Goal: Book appointment/travel/reservation

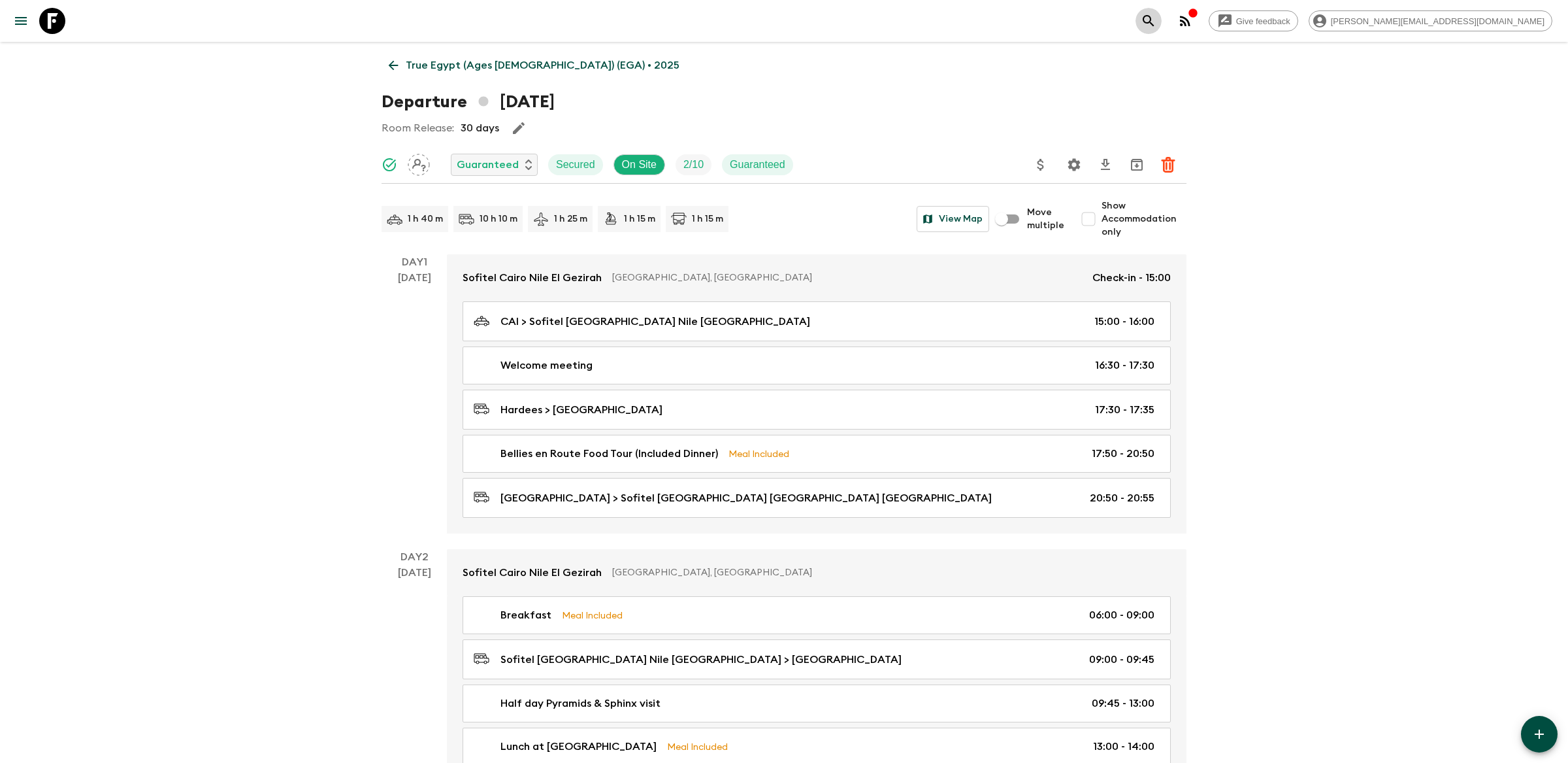
click at [1156, 13] on icon "search adventures" at bounding box center [1148, 20] width 16 height 16
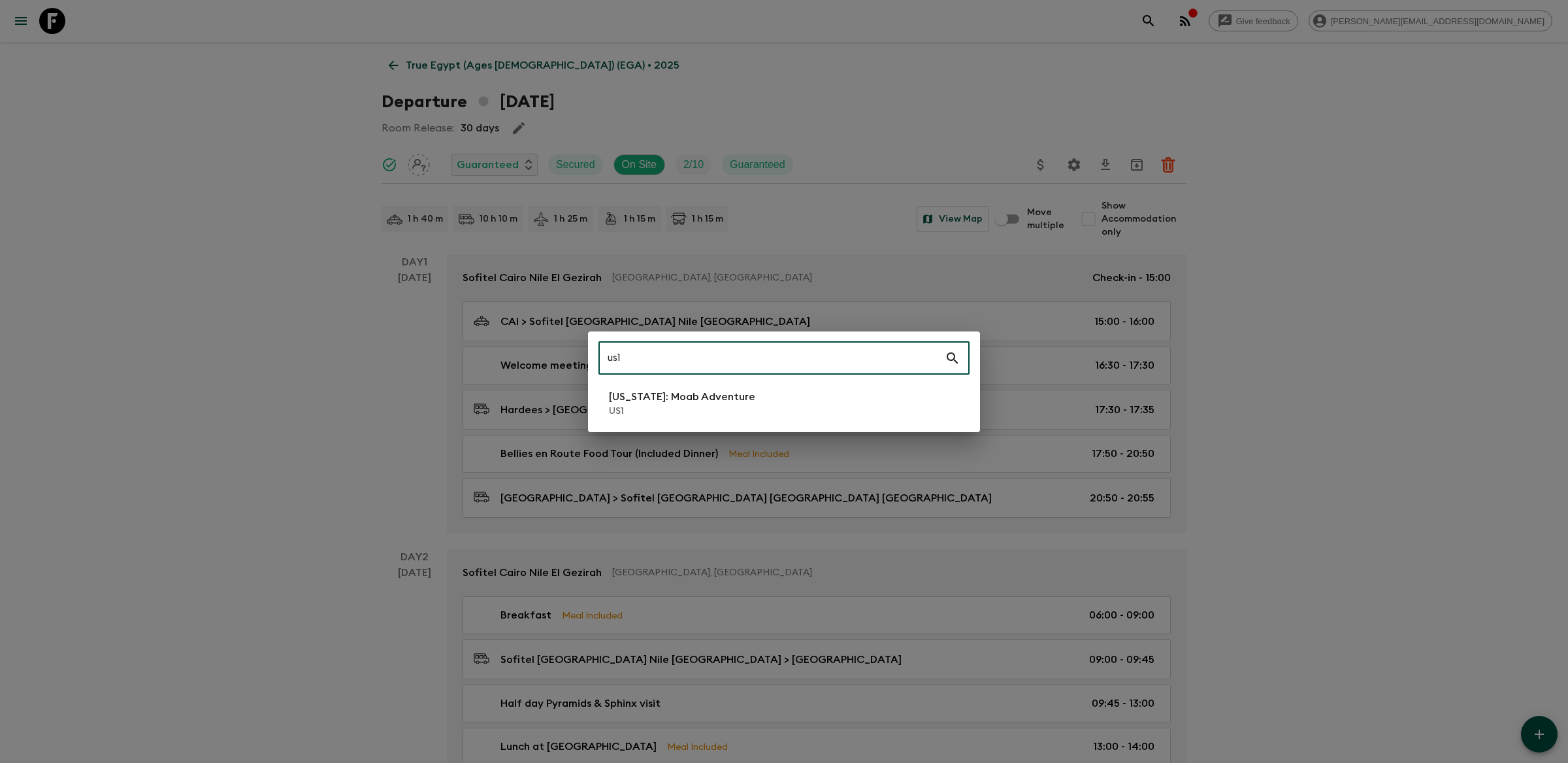
type input "us1"
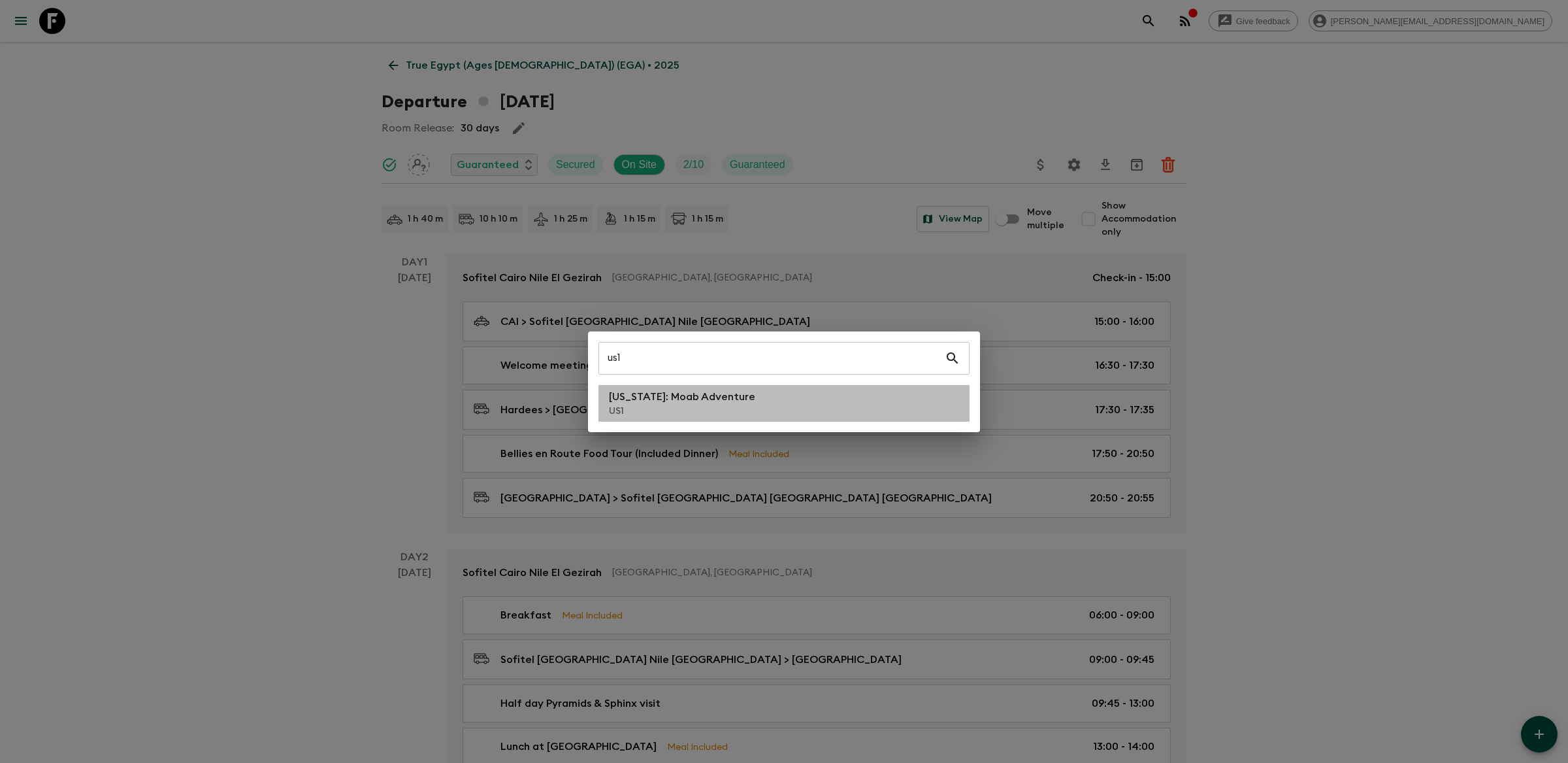
click at [664, 418] on li "[US_STATE]: Moab Adventure US1" at bounding box center [783, 403] width 371 height 36
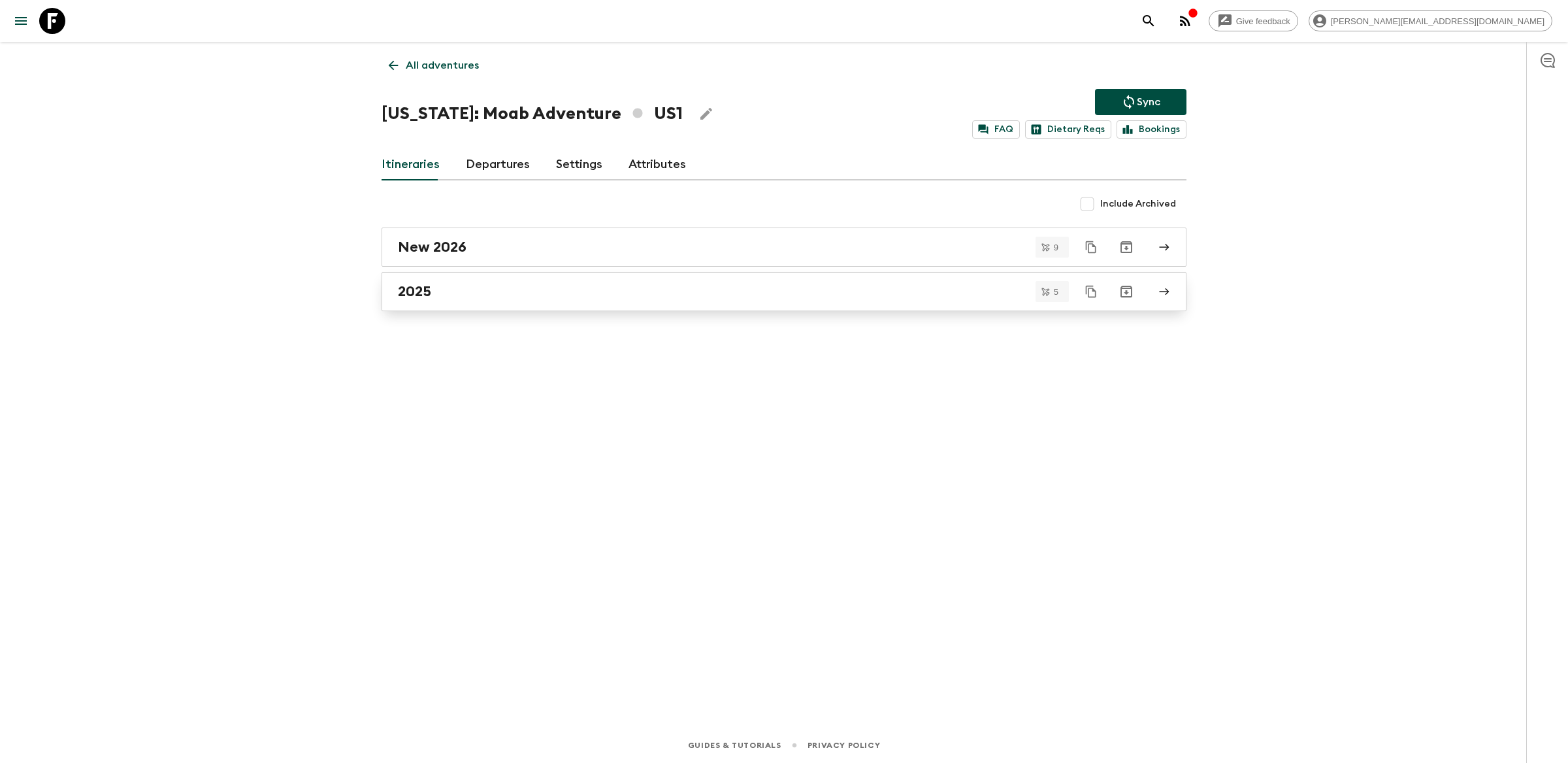
click at [458, 295] on div "2025" at bounding box center [771, 291] width 747 height 17
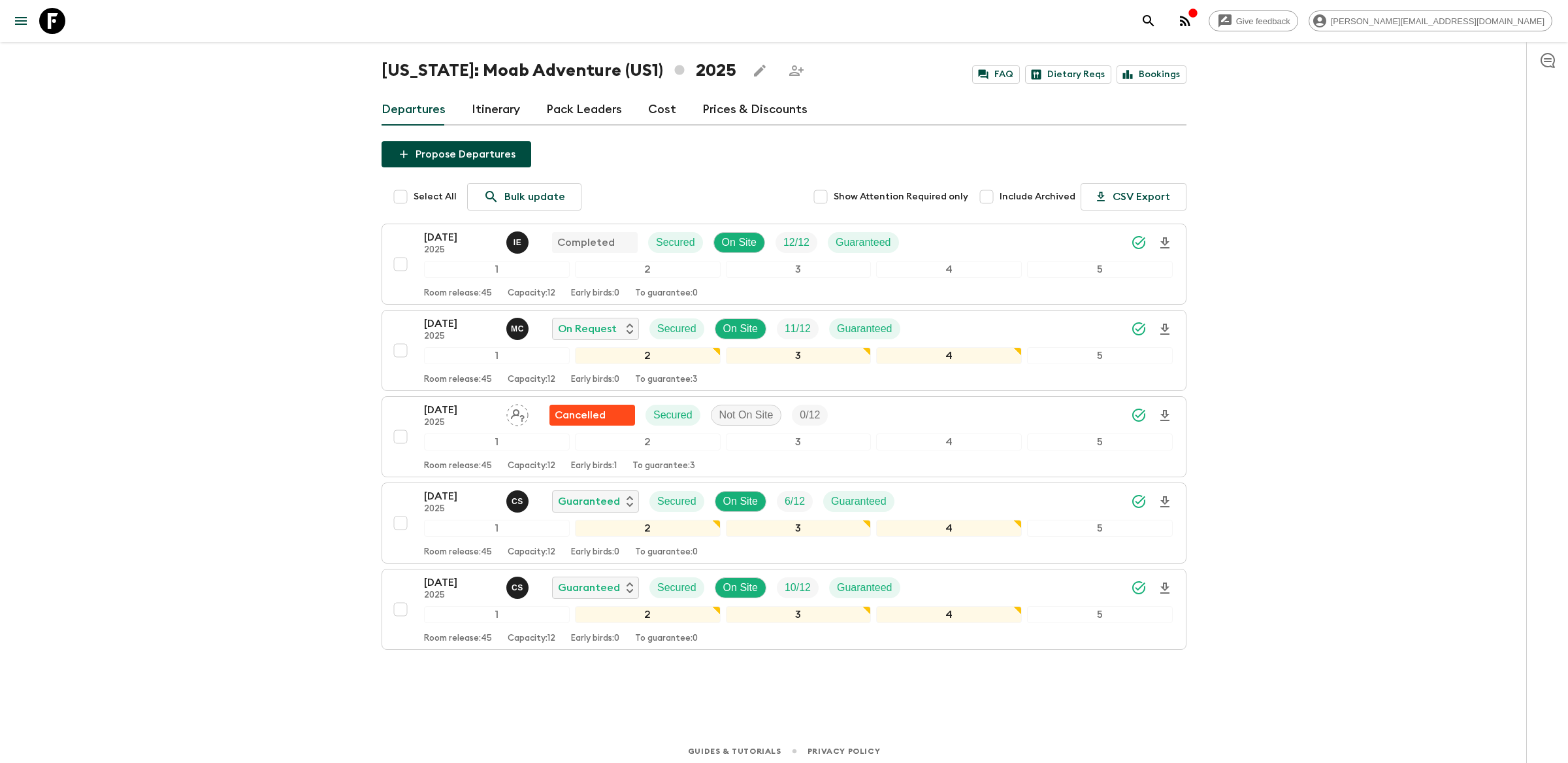
scroll to position [40, 0]
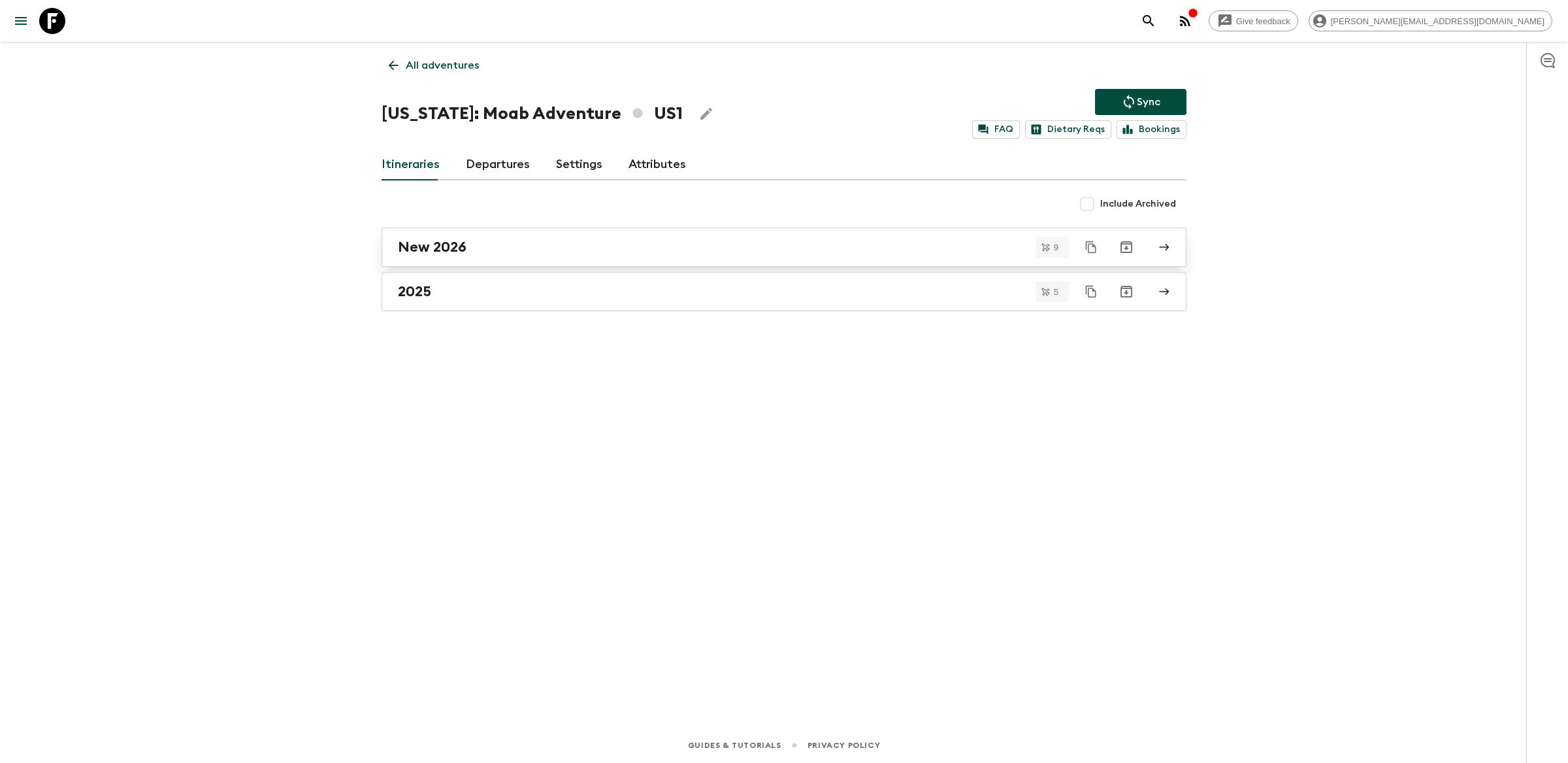
click at [443, 250] on h2 "New 2026" at bounding box center [432, 247] width 69 height 17
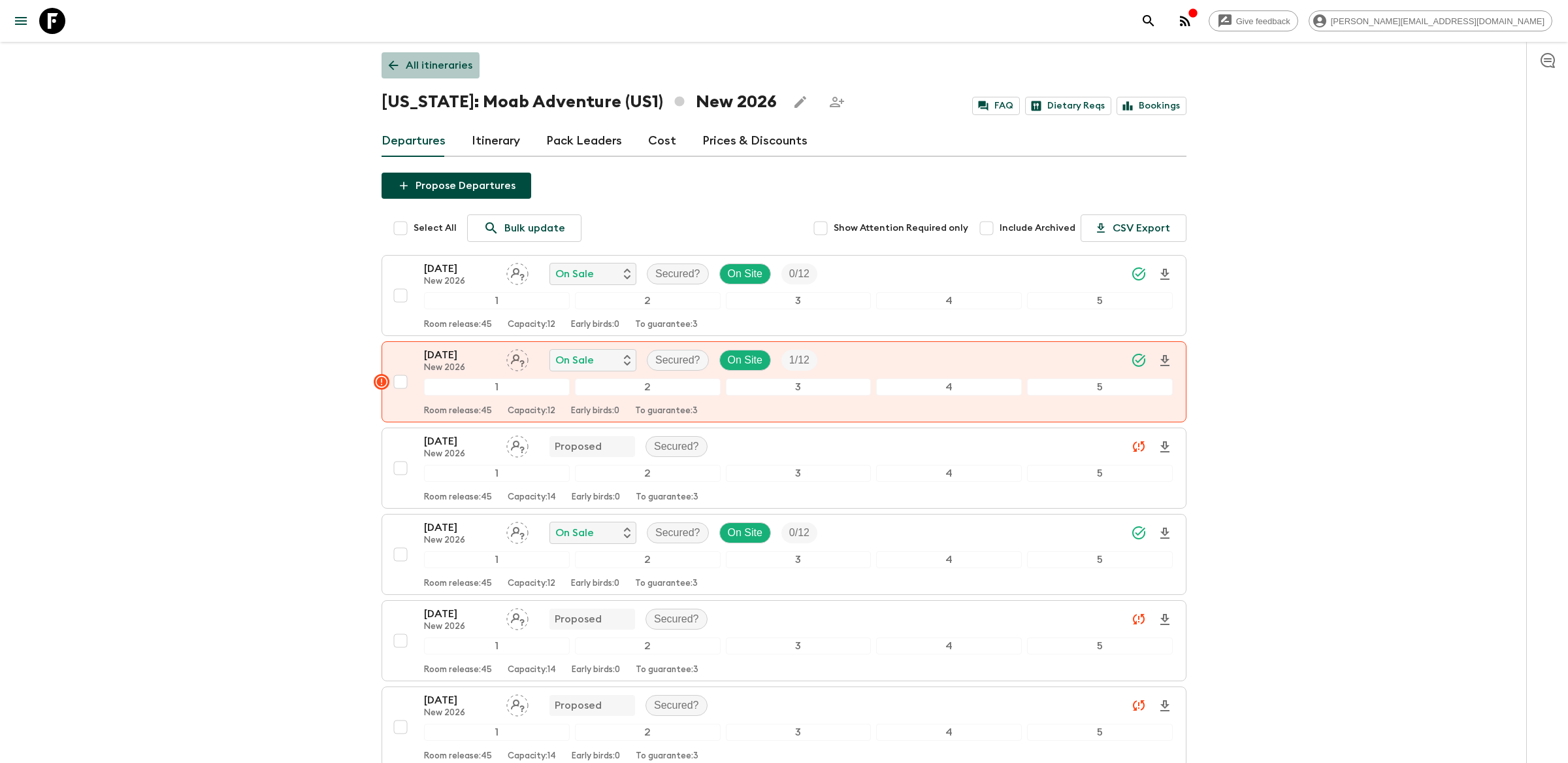
click at [395, 66] on icon at bounding box center [392, 65] width 14 height 14
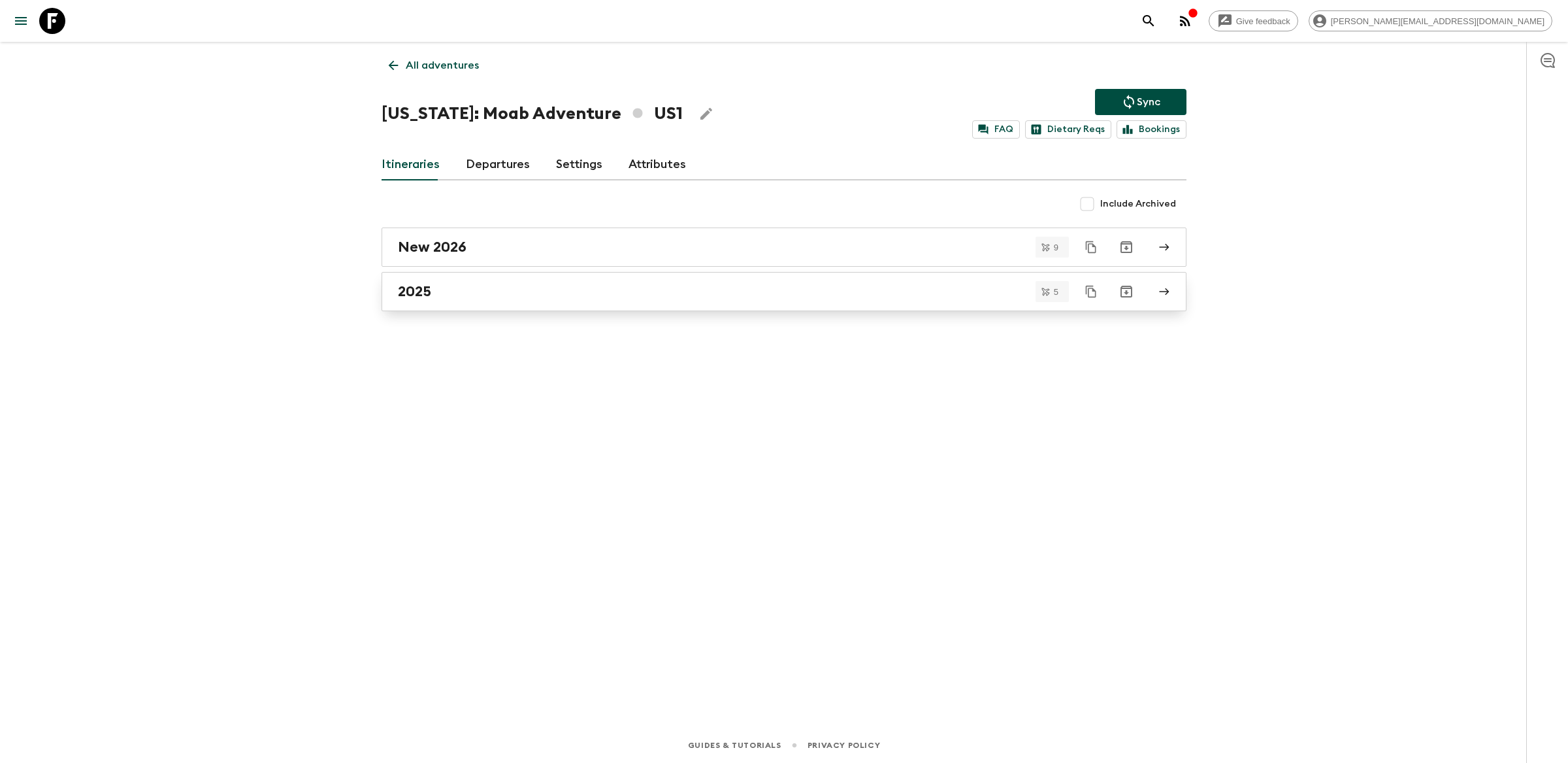
click at [437, 293] on div "2025" at bounding box center [771, 291] width 747 height 17
